Goal: Task Accomplishment & Management: Complete application form

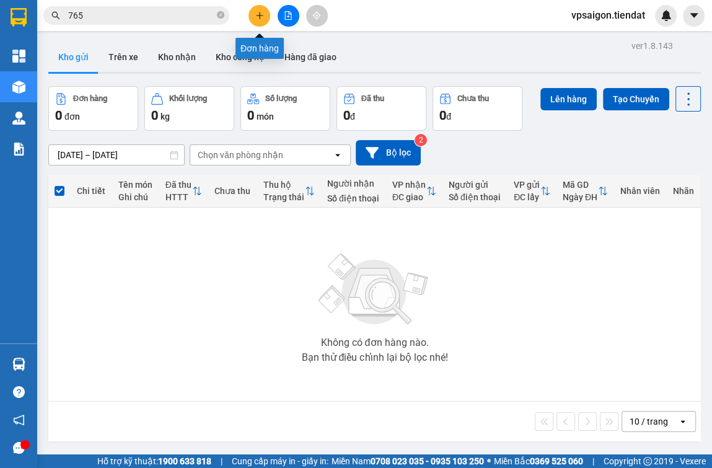
click at [260, 12] on icon "plus" at bounding box center [259, 15] width 1 height 7
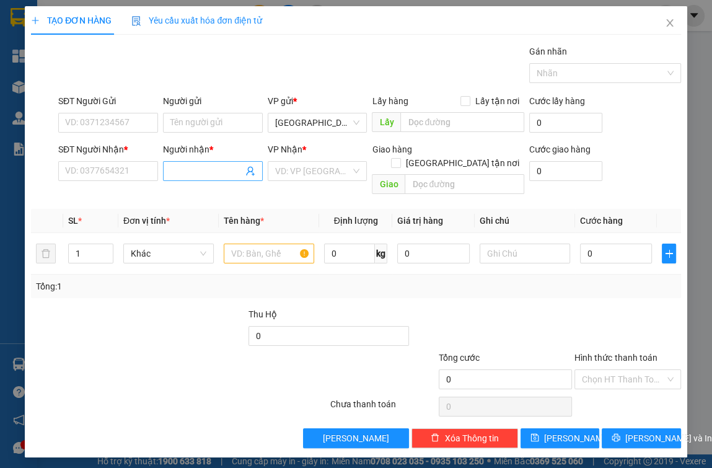
click at [181, 170] on input "Người nhận *" at bounding box center [207, 171] width 73 height 14
type input "mỹ phẩm"
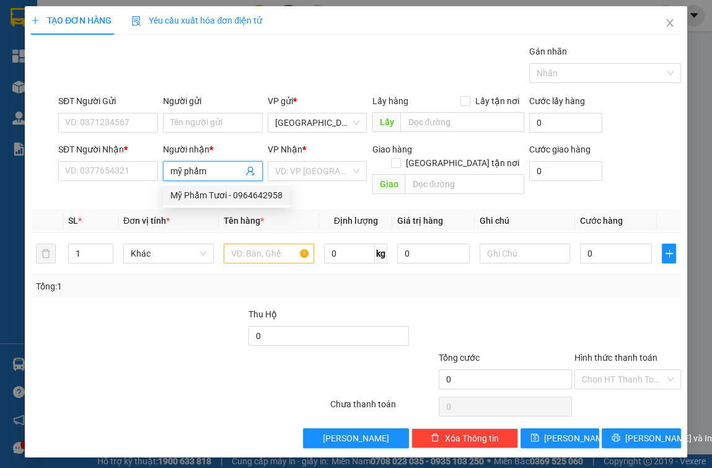
click at [274, 193] on div "Mỹ Phẩm Tươi - 0964642958" at bounding box center [227, 196] width 112 height 14
type input "0964642958"
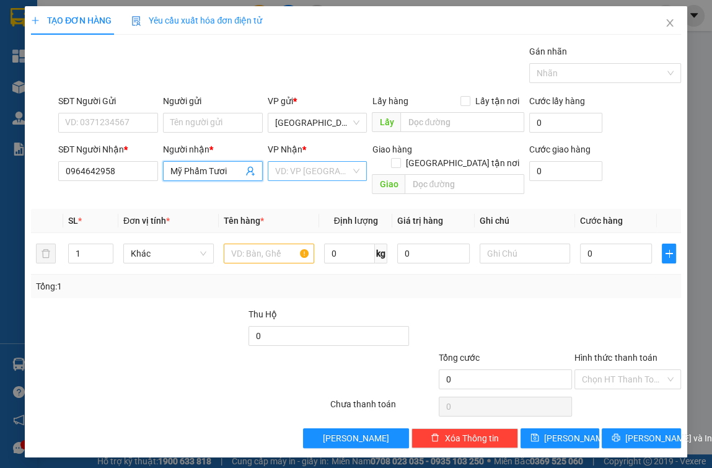
click at [317, 180] on div "VD: VP [GEOGRAPHIC_DATA]" at bounding box center [318, 171] width 100 height 20
type input "Mỹ Phẩm Tươi"
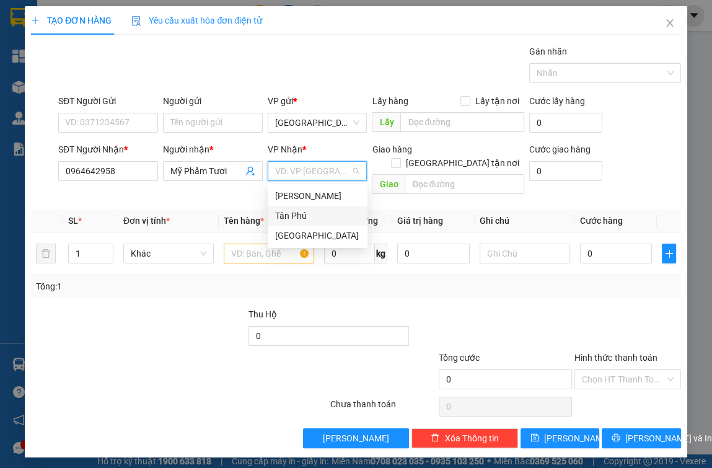
click at [308, 212] on div "Tân Phú" at bounding box center [317, 216] width 85 height 14
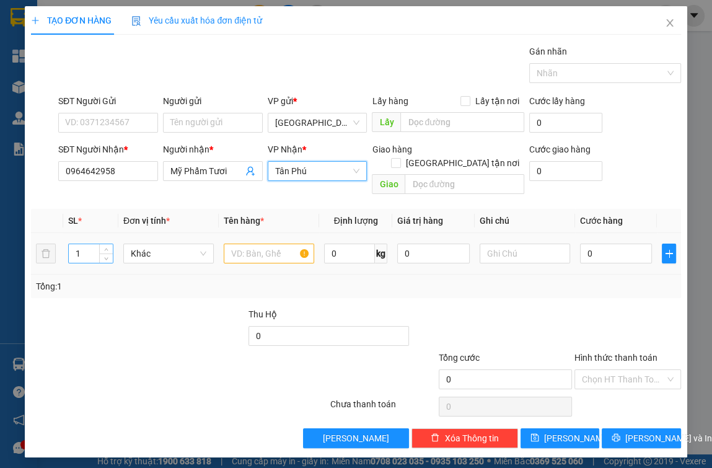
click at [82, 244] on input "1" at bounding box center [90, 253] width 43 height 19
type input "8"
click at [283, 244] on input "text" at bounding box center [269, 254] width 91 height 20
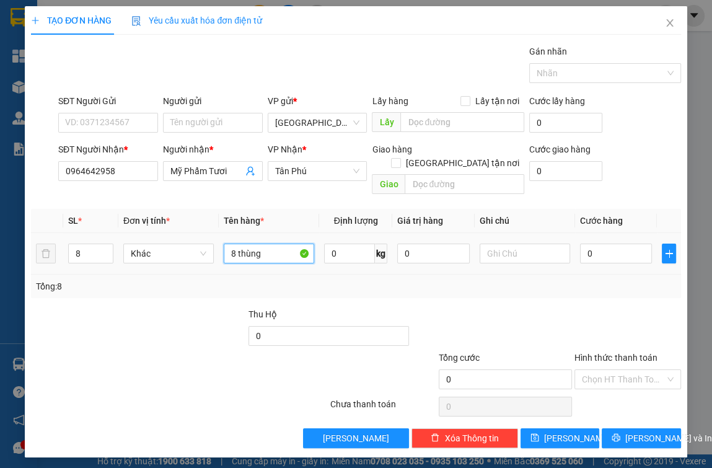
type input "8 thùng"
type input "3"
type input "32"
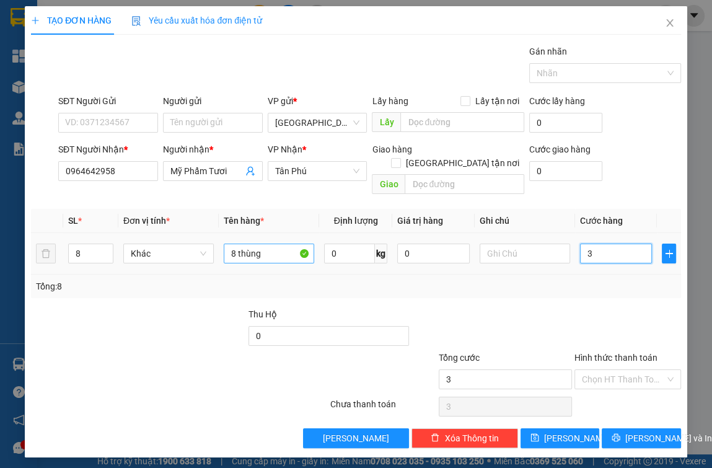
type input "32"
type input "320"
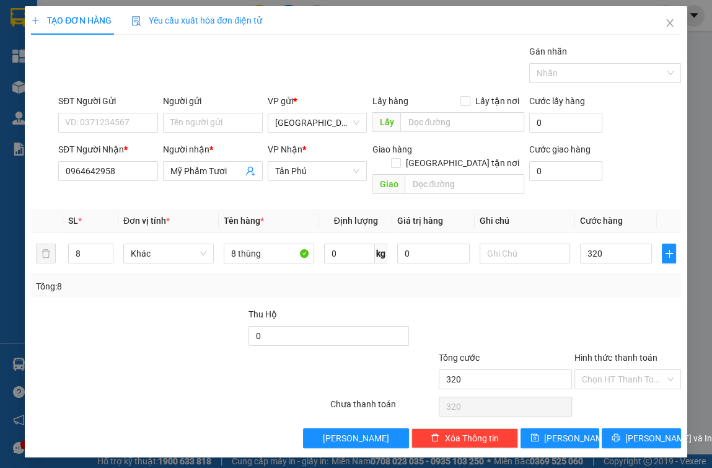
type input "320.000"
click at [575, 290] on div "Transit Pickup Surcharge Ids Transit Deliver Surcharge Ids Transit Deliver Surc…" at bounding box center [356, 247] width 650 height 404
click at [631, 432] on span "[PERSON_NAME] và In" at bounding box center [669, 439] width 87 height 14
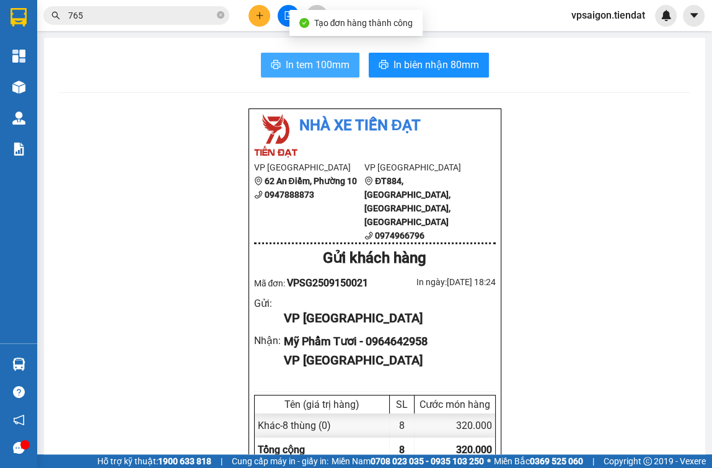
click at [297, 67] on span "In tem 100mm" at bounding box center [318, 65] width 64 height 16
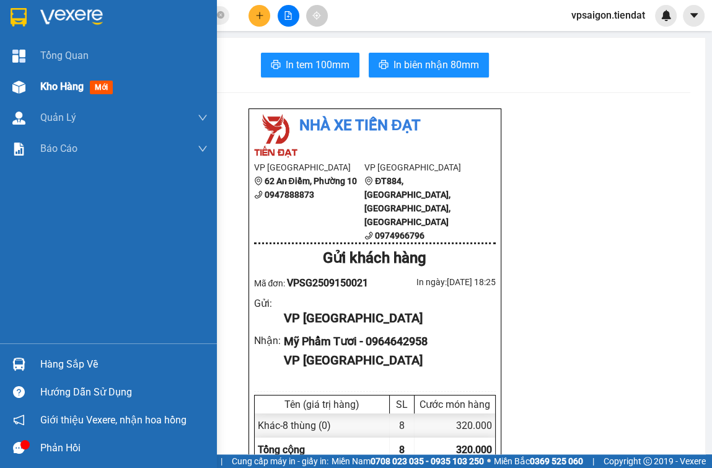
click at [64, 87] on span "Kho hàng" at bounding box center [61, 87] width 43 height 12
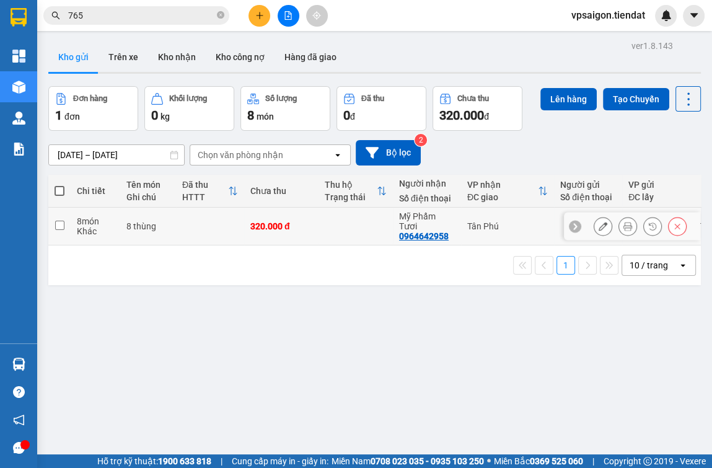
click at [431, 231] on div "0964642958" at bounding box center [424, 236] width 50 height 10
copy div "0964642958"
click at [146, 329] on div "ver 1.8.143 Kho gửi Trên xe Kho nhận Kho công nợ Hàng đã giao Đơn hàng 1 đơn Kh…" at bounding box center [374, 271] width 663 height 468
click at [61, 221] on input "checkbox" at bounding box center [59, 225] width 9 height 9
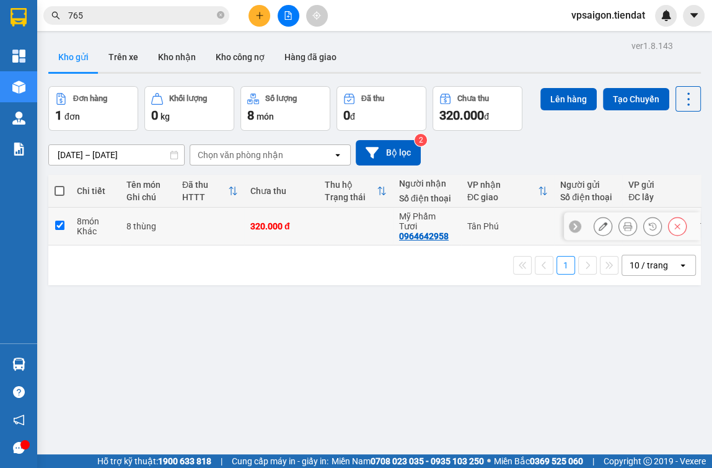
checkbox input "true"
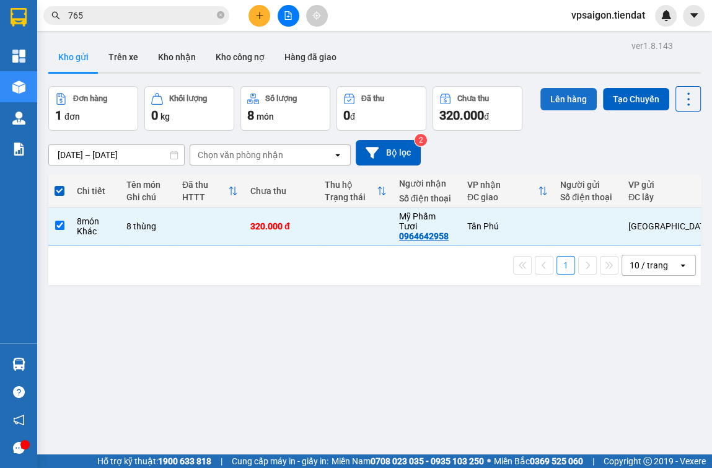
click at [557, 101] on button "Lên hàng" at bounding box center [569, 99] width 56 height 22
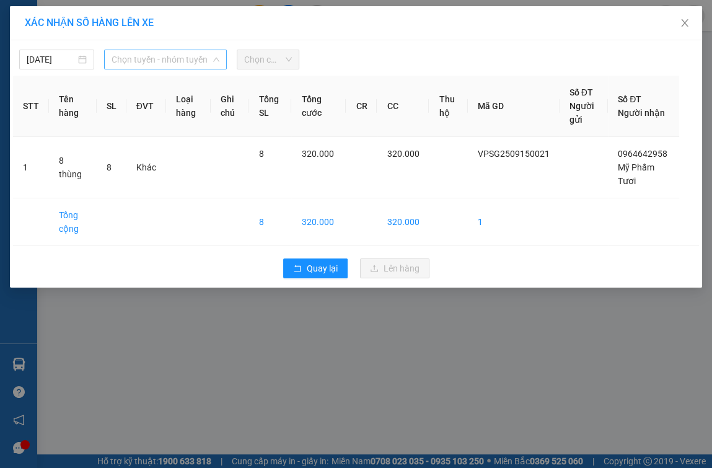
click at [197, 62] on span "Chọn tuyến - nhóm tuyến" at bounding box center [166, 59] width 109 height 19
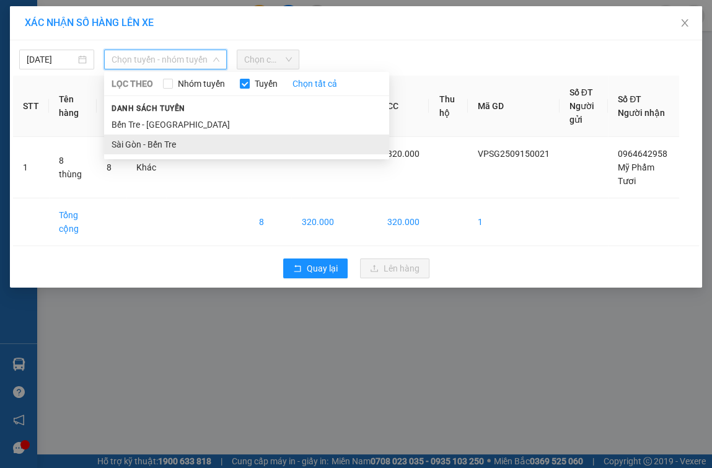
click at [174, 149] on li "Sài Gòn - Bến Tre" at bounding box center [246, 145] width 285 height 20
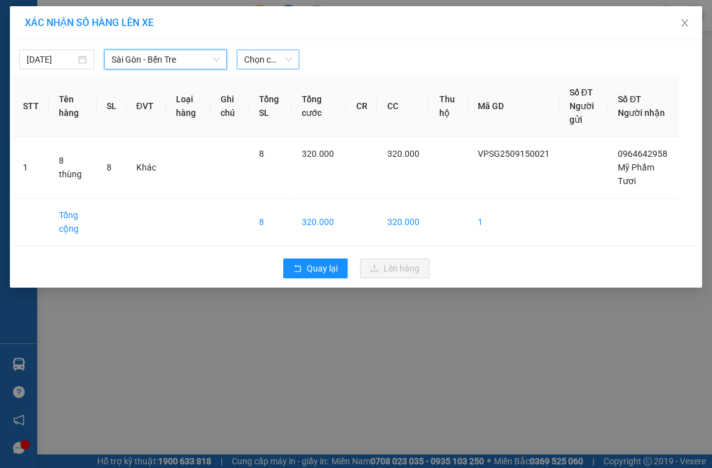
click at [269, 57] on span "Chọn chuyến" at bounding box center [268, 59] width 48 height 19
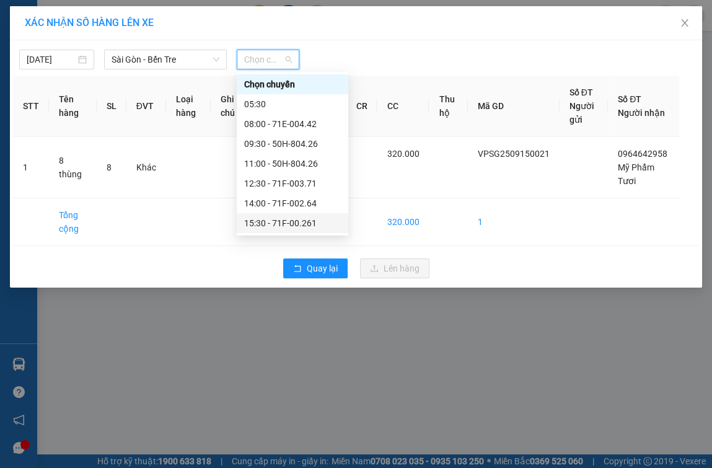
scroll to position [60, 0]
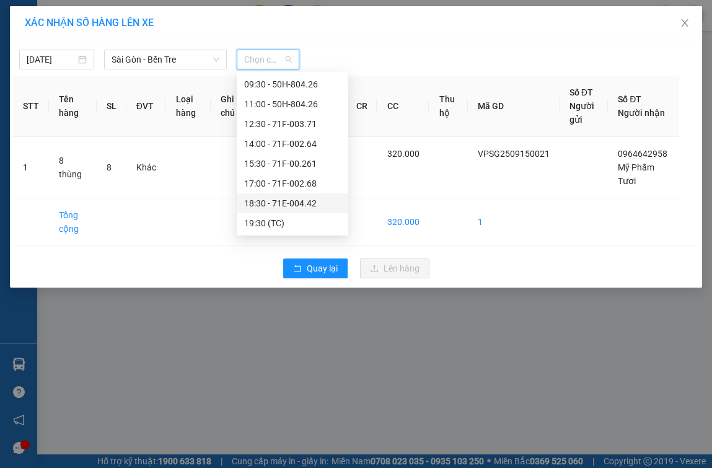
click at [311, 198] on div "18:30 - 71E-004.42" at bounding box center [292, 204] width 97 height 14
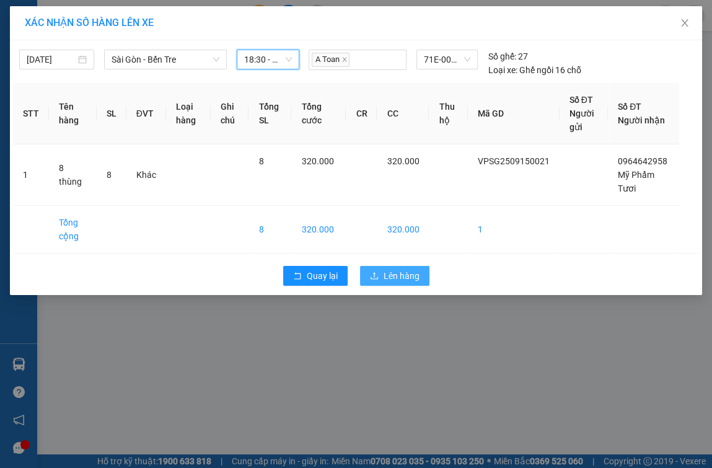
click at [392, 278] on span "Lên hàng" at bounding box center [402, 276] width 36 height 14
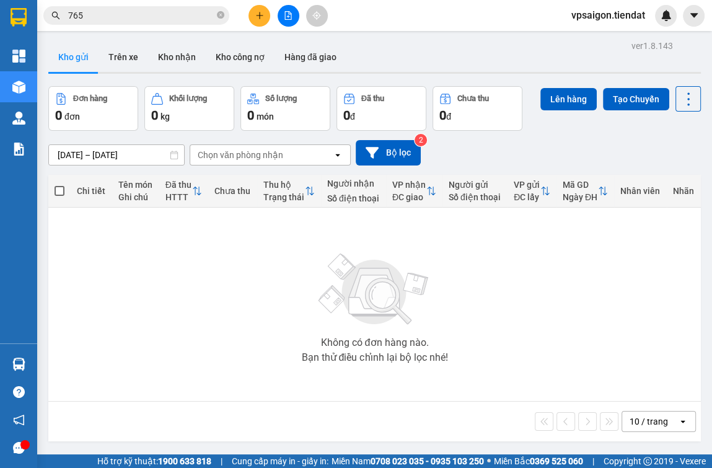
click at [47, 436] on div "ver 1.8.143 Kho gửi Trên xe Kho nhận Kho công nợ Hàng đã giao Đơn hàng 0 đơn Kh…" at bounding box center [374, 271] width 663 height 468
